Goal: Information Seeking & Learning: Find specific fact

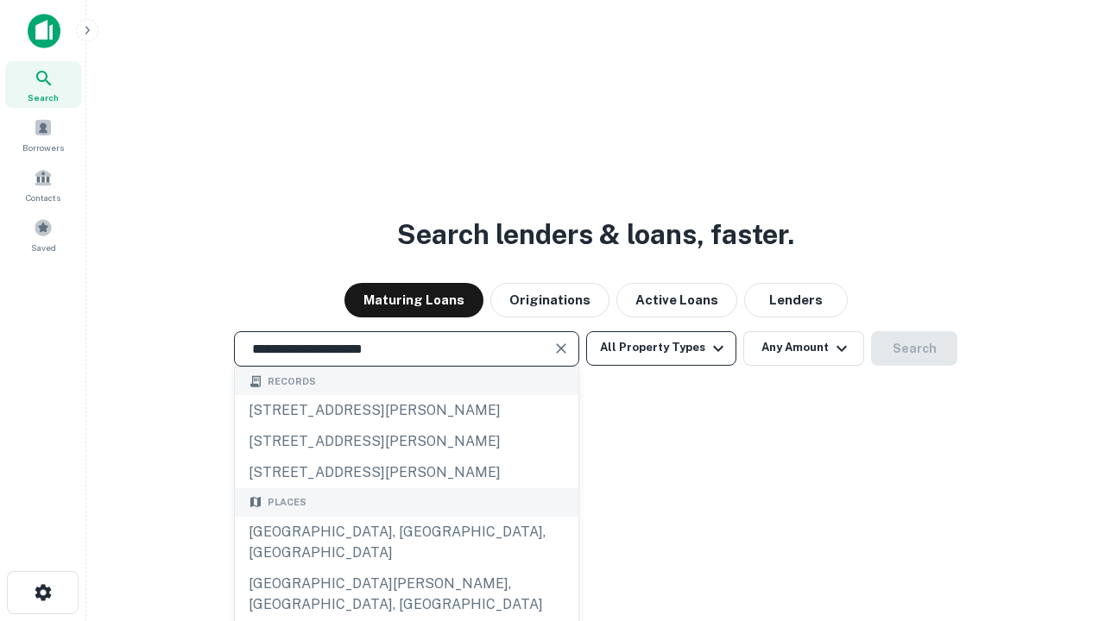
click at [406, 569] on div "Santa Monica, CA, USA" at bounding box center [407, 543] width 344 height 52
click at [661, 348] on button "All Property Types" at bounding box center [661, 348] width 150 height 35
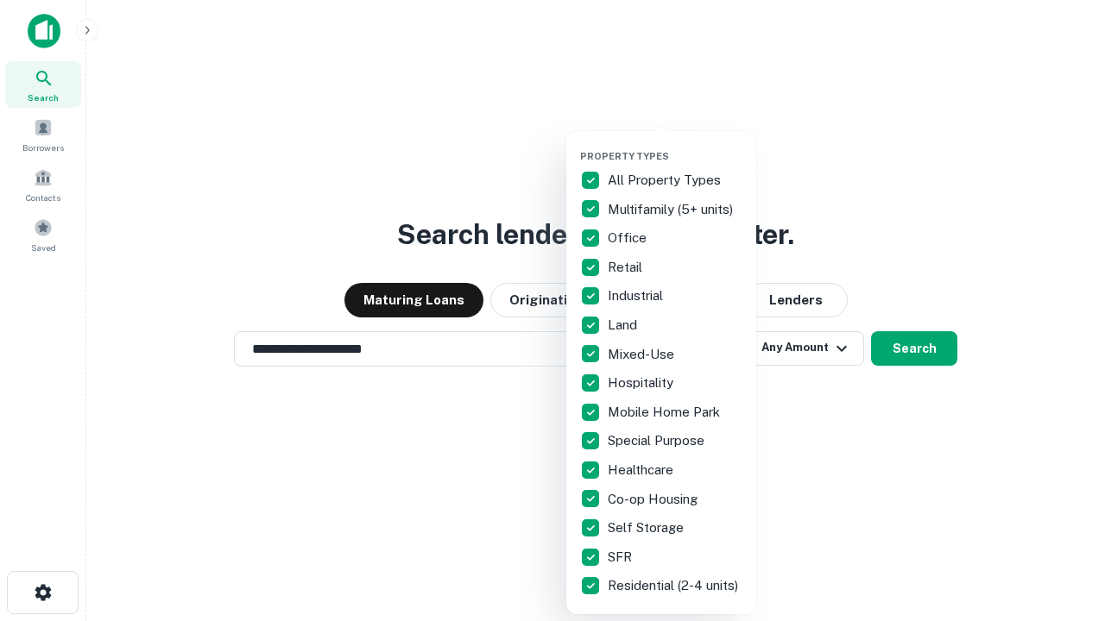
type input "**********"
click at [675, 145] on button "button" at bounding box center [675, 145] width 190 height 1
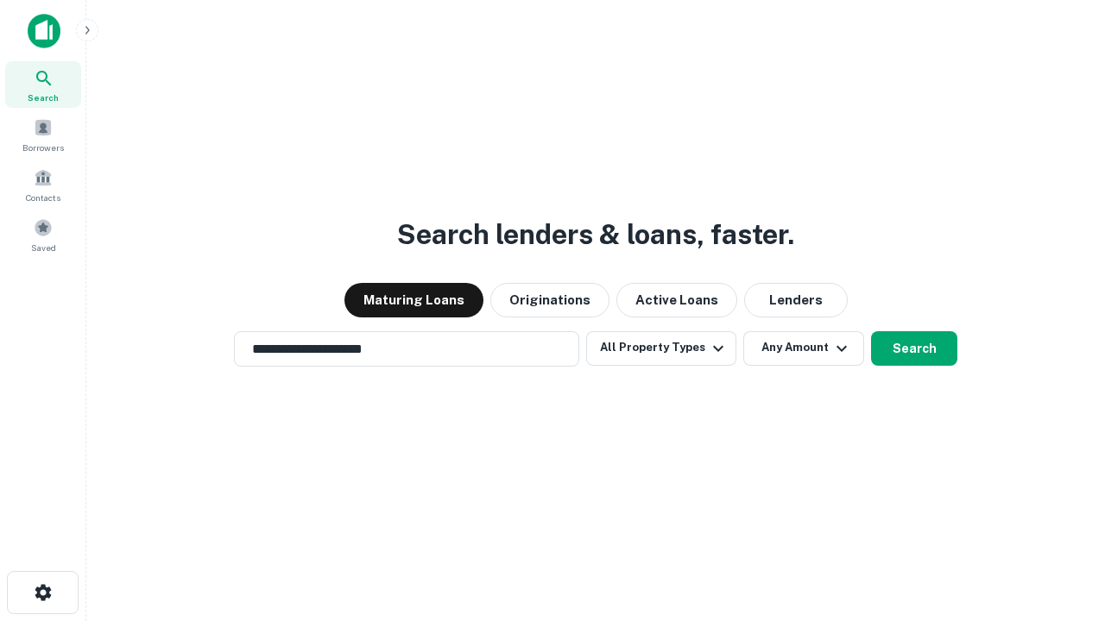
scroll to position [10, 208]
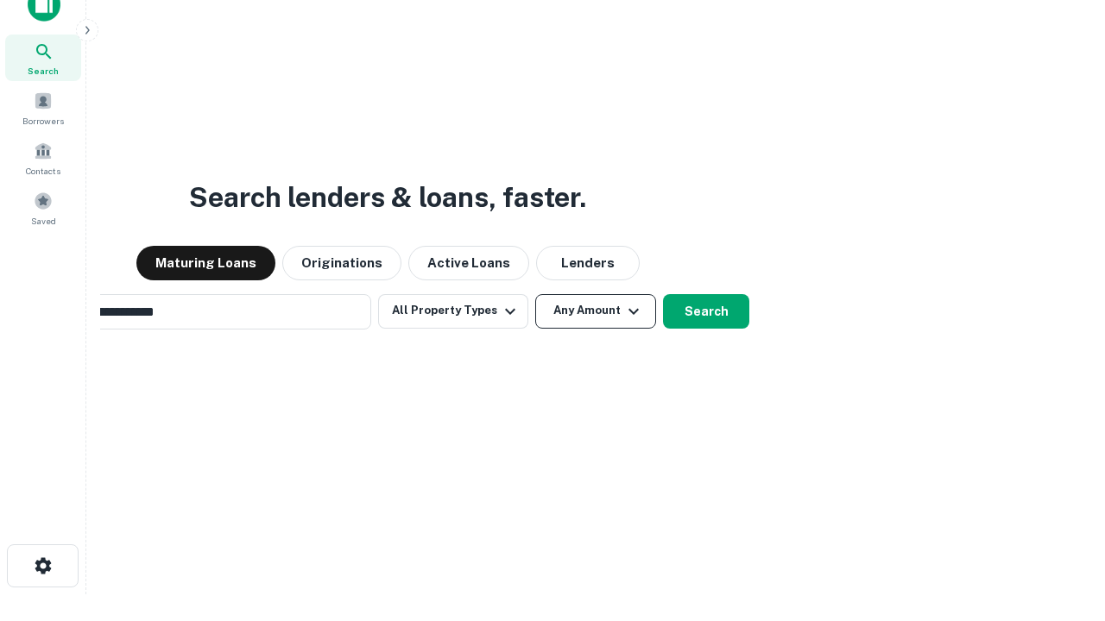
click at [535, 294] on button "Any Amount" at bounding box center [595, 311] width 121 height 35
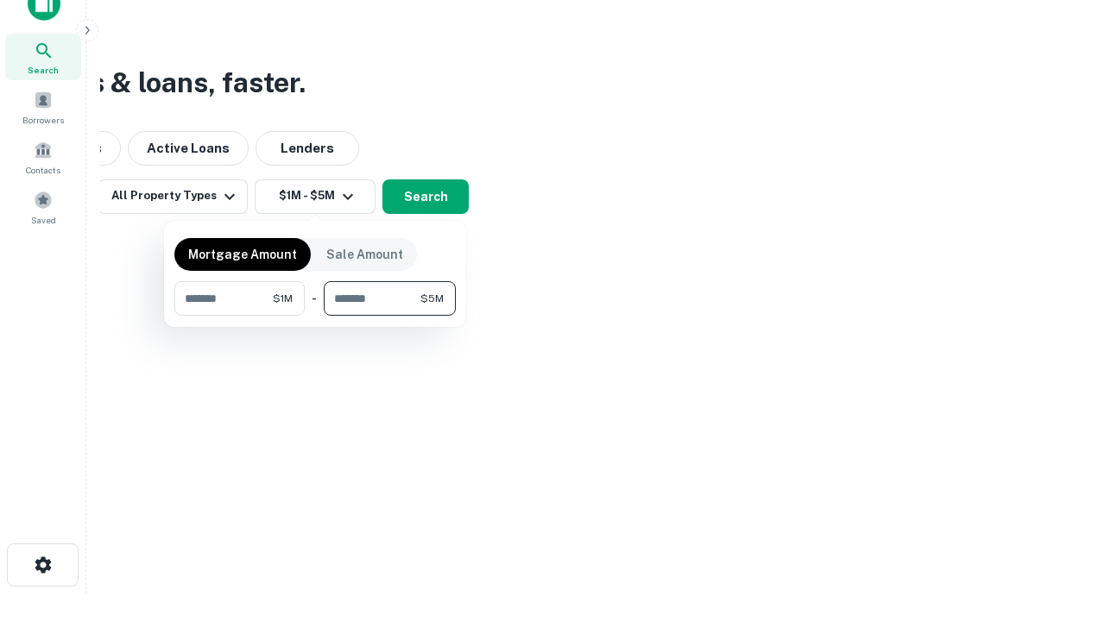
type input "*******"
click at [315, 316] on button "button" at bounding box center [314, 316] width 281 height 1
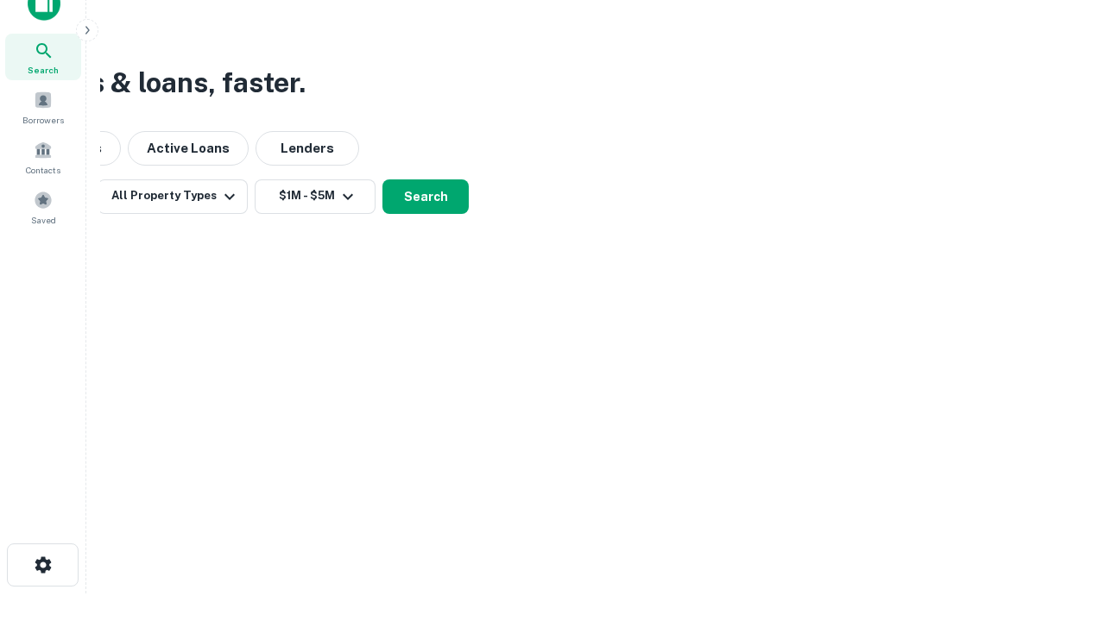
scroll to position [10, 318]
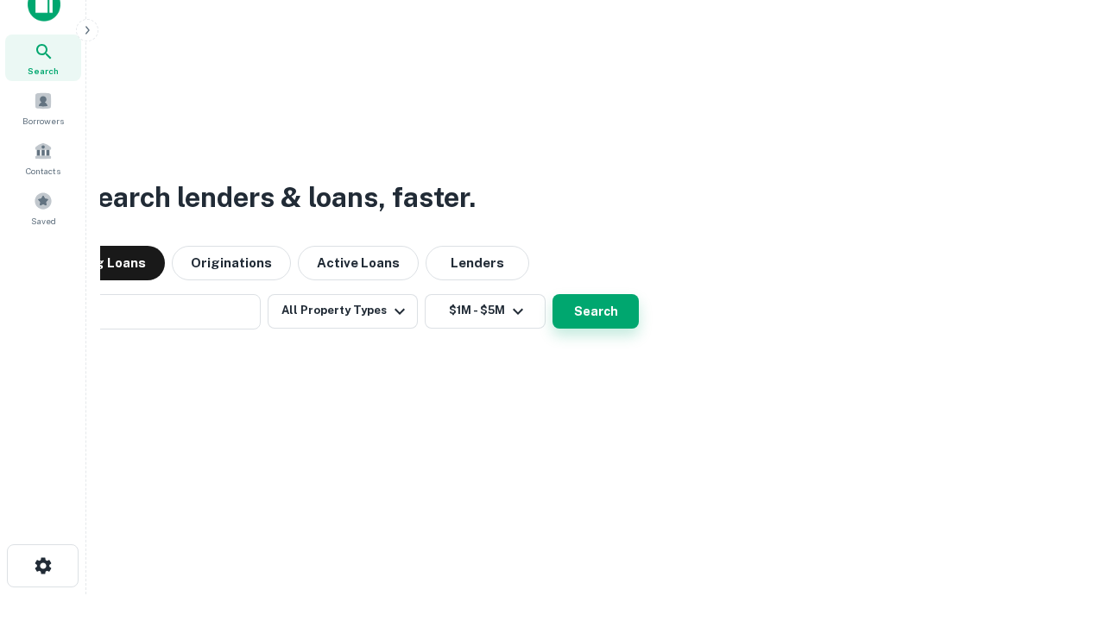
click at [552, 294] on button "Search" at bounding box center [595, 311] width 86 height 35
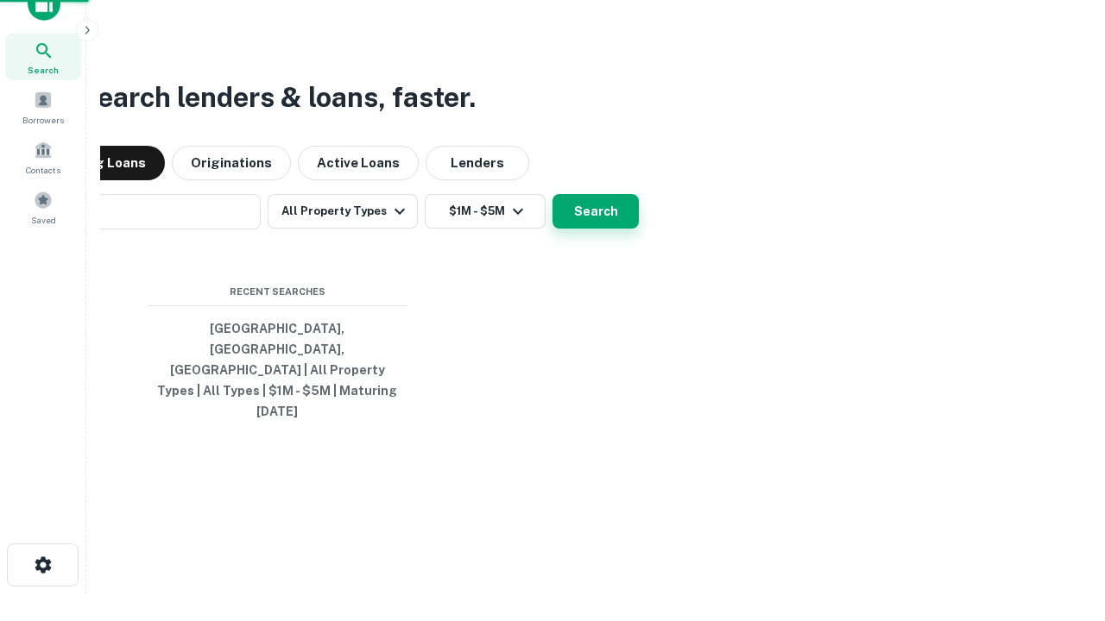
scroll to position [46, 489]
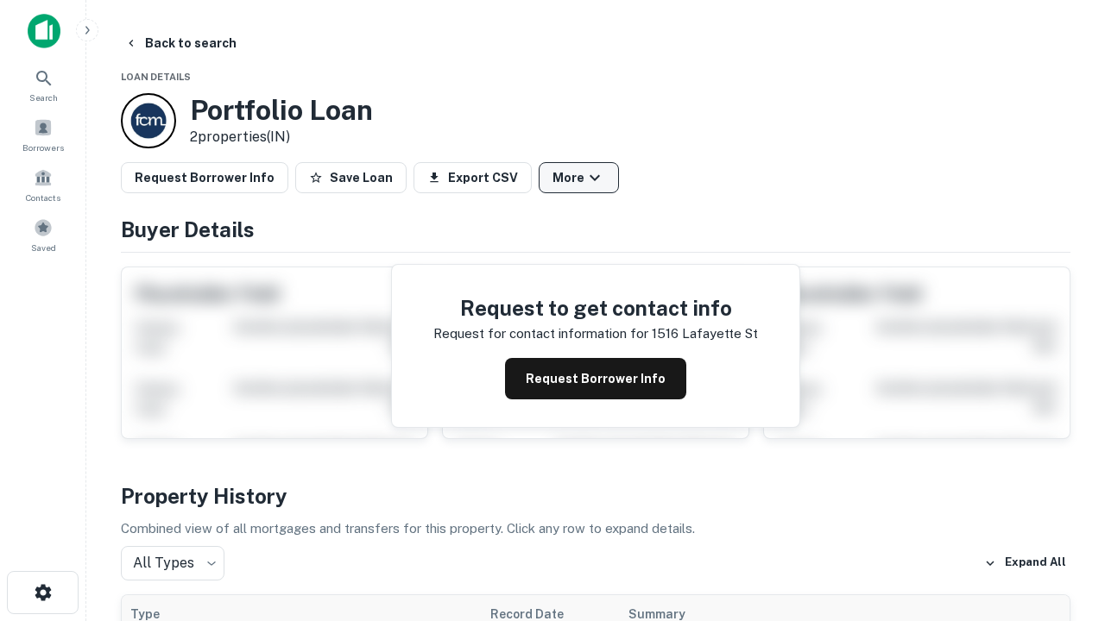
click at [578, 178] on button "More" at bounding box center [579, 177] width 80 height 31
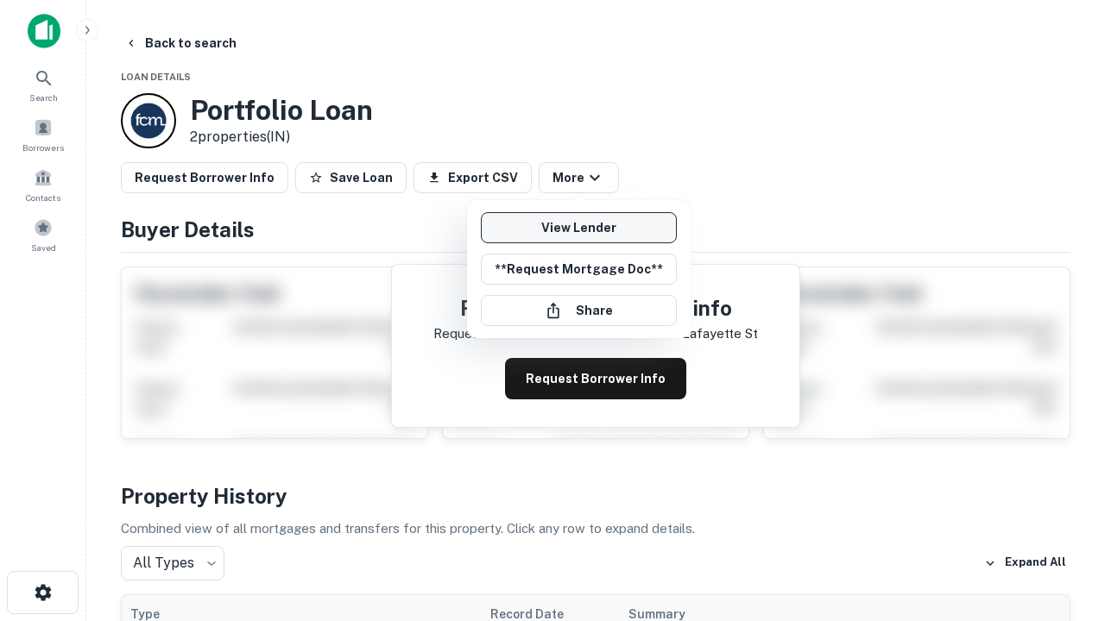
click at [578, 228] on link "View Lender" at bounding box center [579, 227] width 196 height 31
